Goal: Navigation & Orientation: Find specific page/section

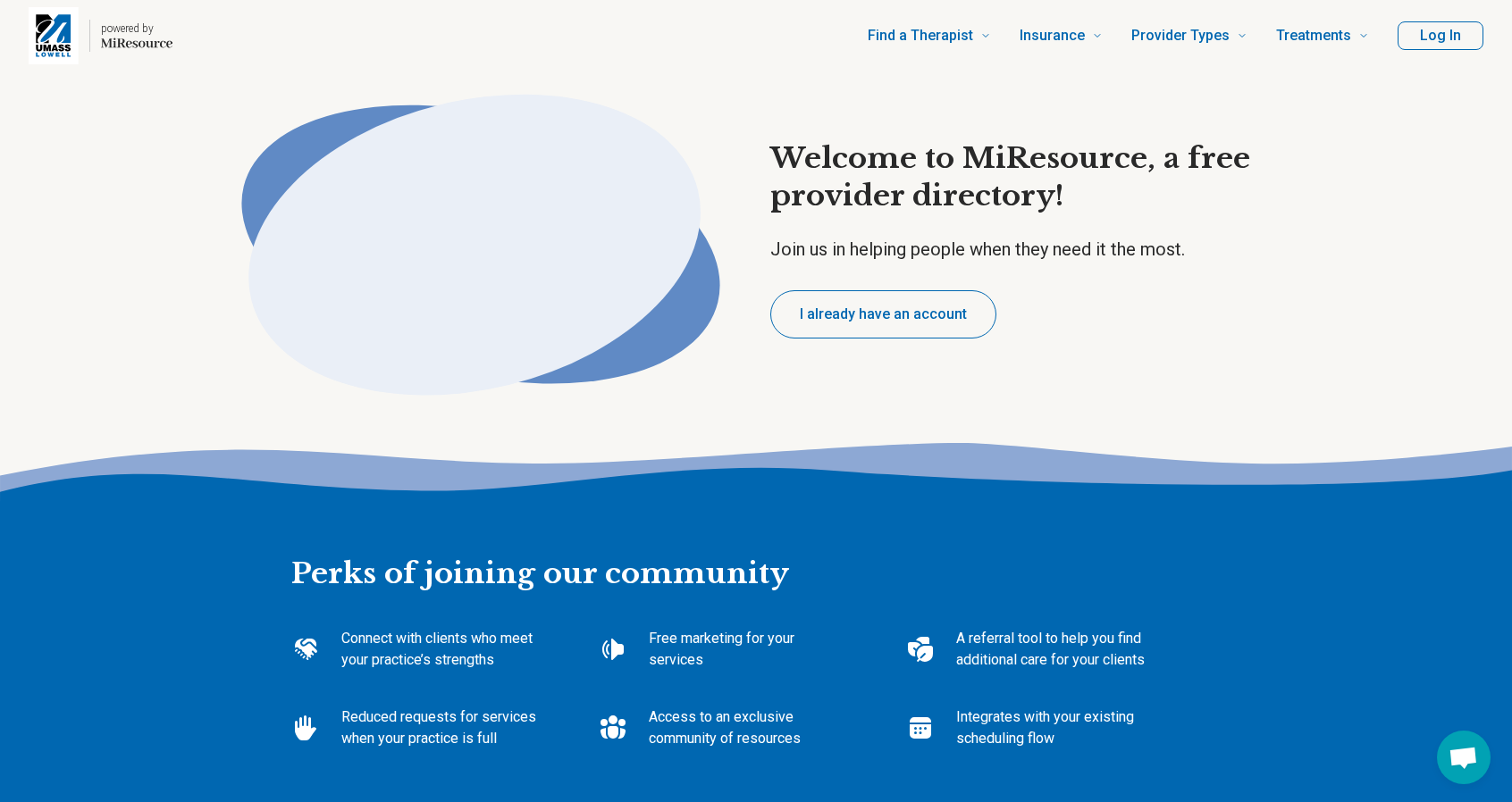
click at [1429, 36] on button "Log In" at bounding box center [1441, 36] width 86 height 29
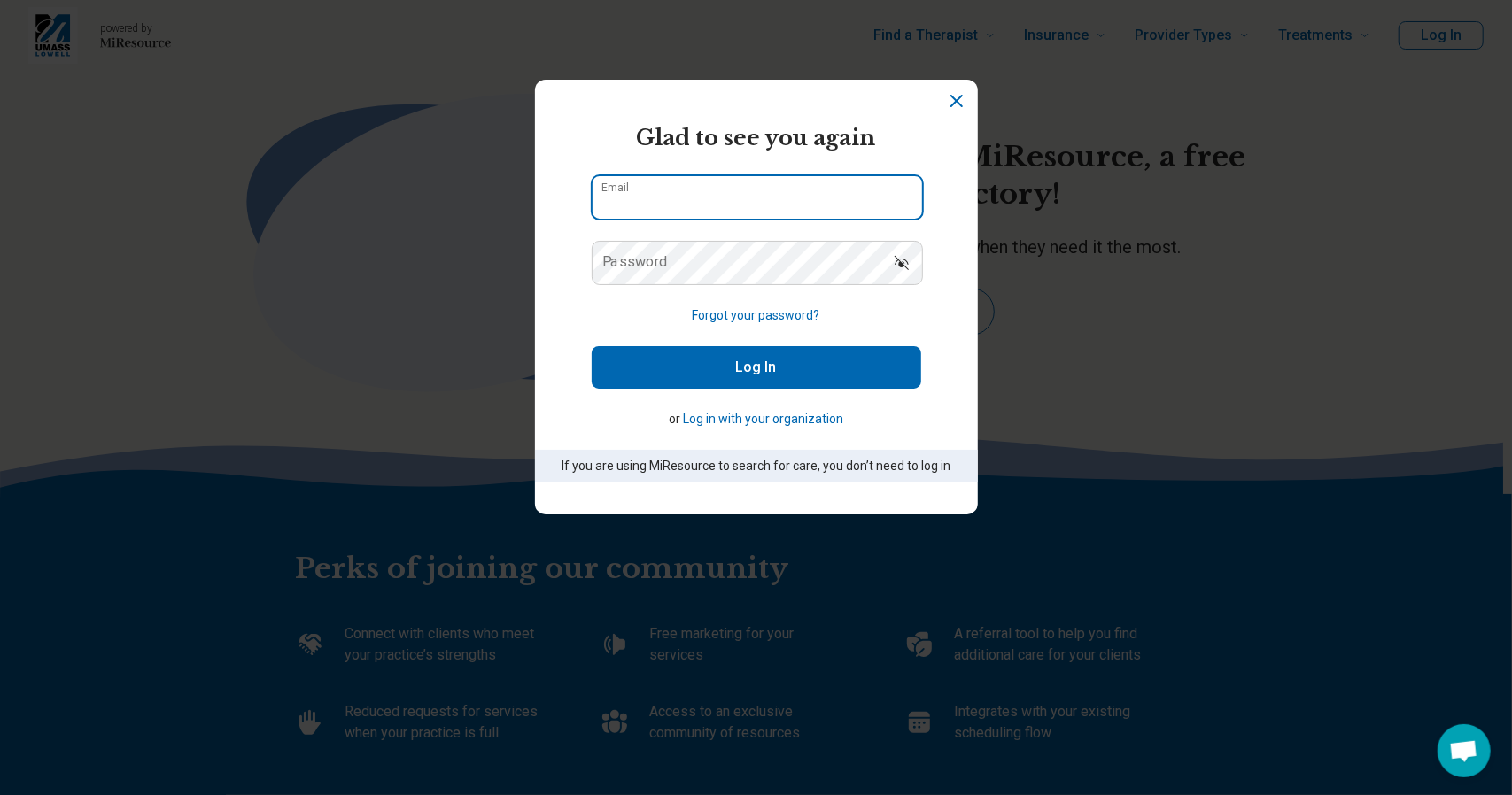
type input "**********"
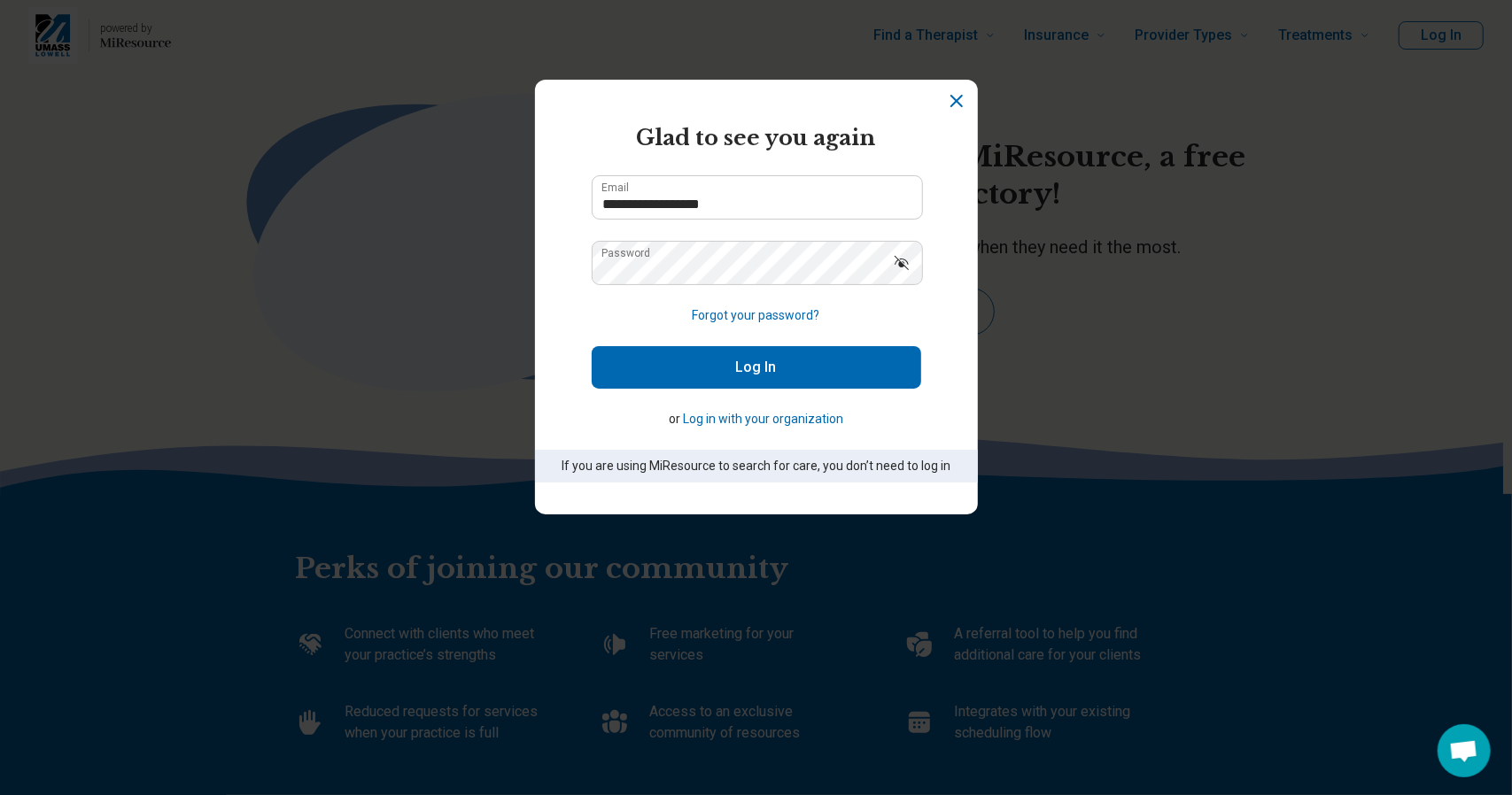
click at [900, 267] on icon "Show password" at bounding box center [901, 263] width 18 height 18
click at [900, 267] on icon "Hide password" at bounding box center [901, 263] width 18 height 18
click at [836, 364] on button "Log In" at bounding box center [756, 368] width 330 height 43
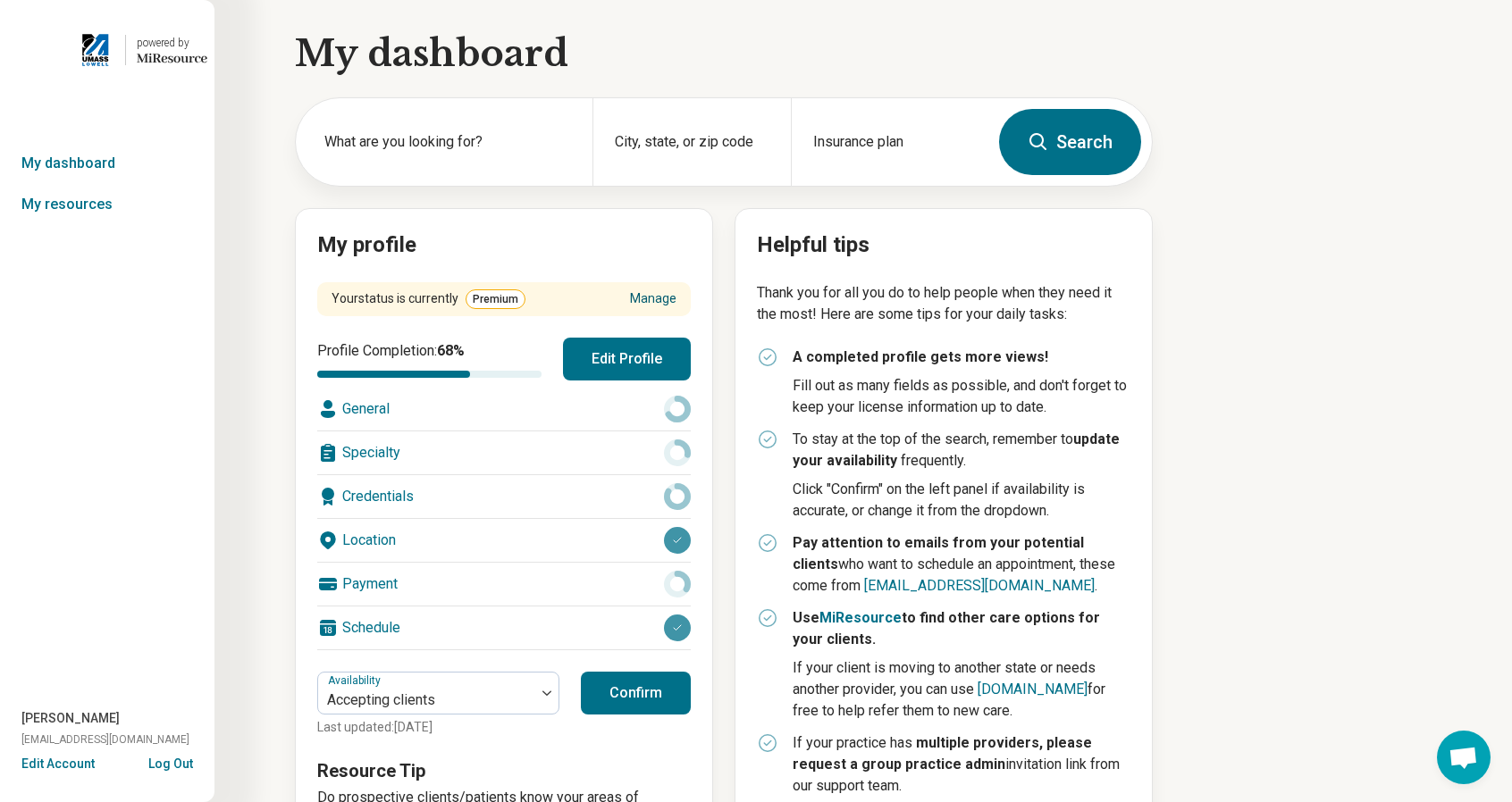
click at [658, 305] on link "Manage" at bounding box center [653, 299] width 47 height 19
click at [643, 291] on link "Manage" at bounding box center [653, 299] width 47 height 19
